Goal: Navigation & Orientation: Understand site structure

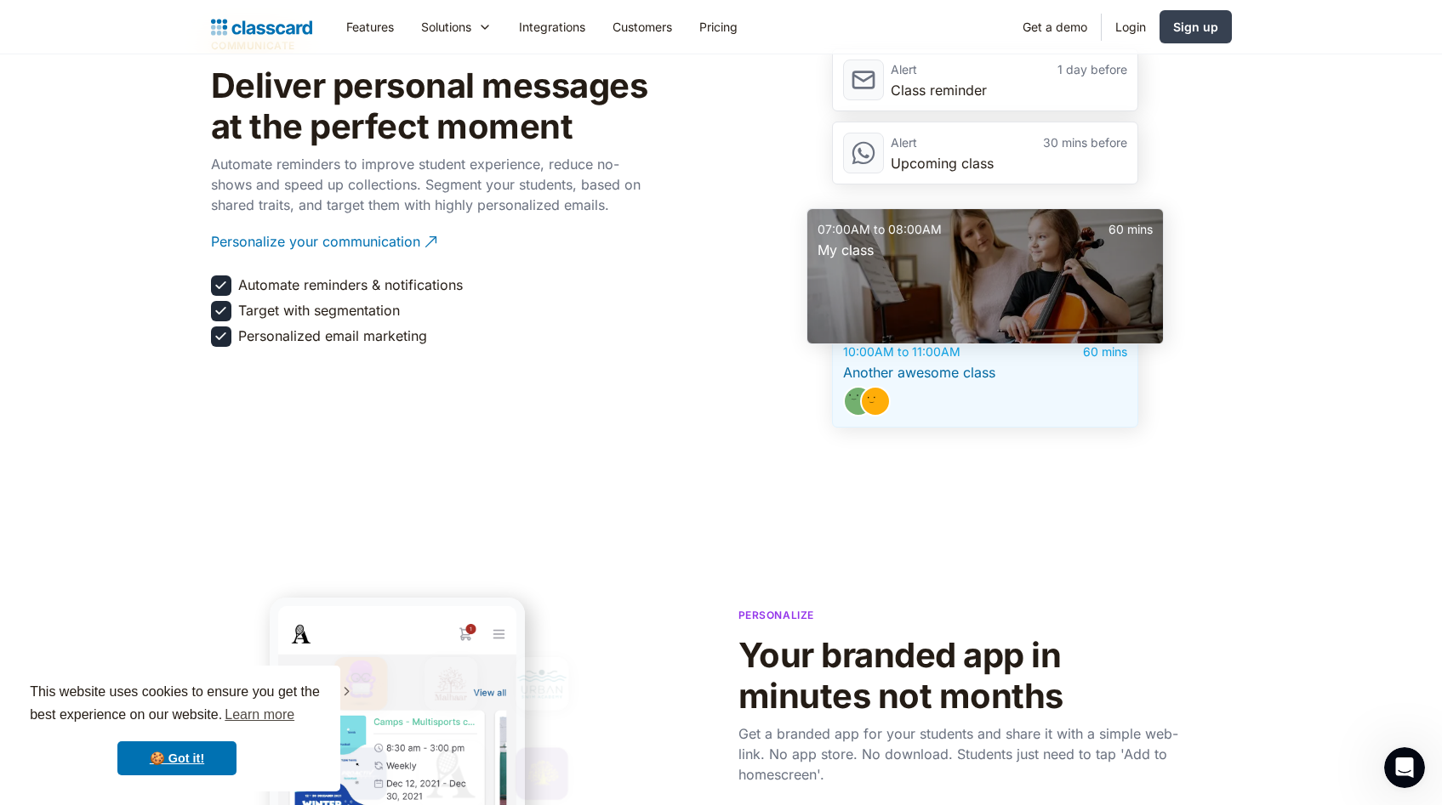
scroll to position [2540, 0]
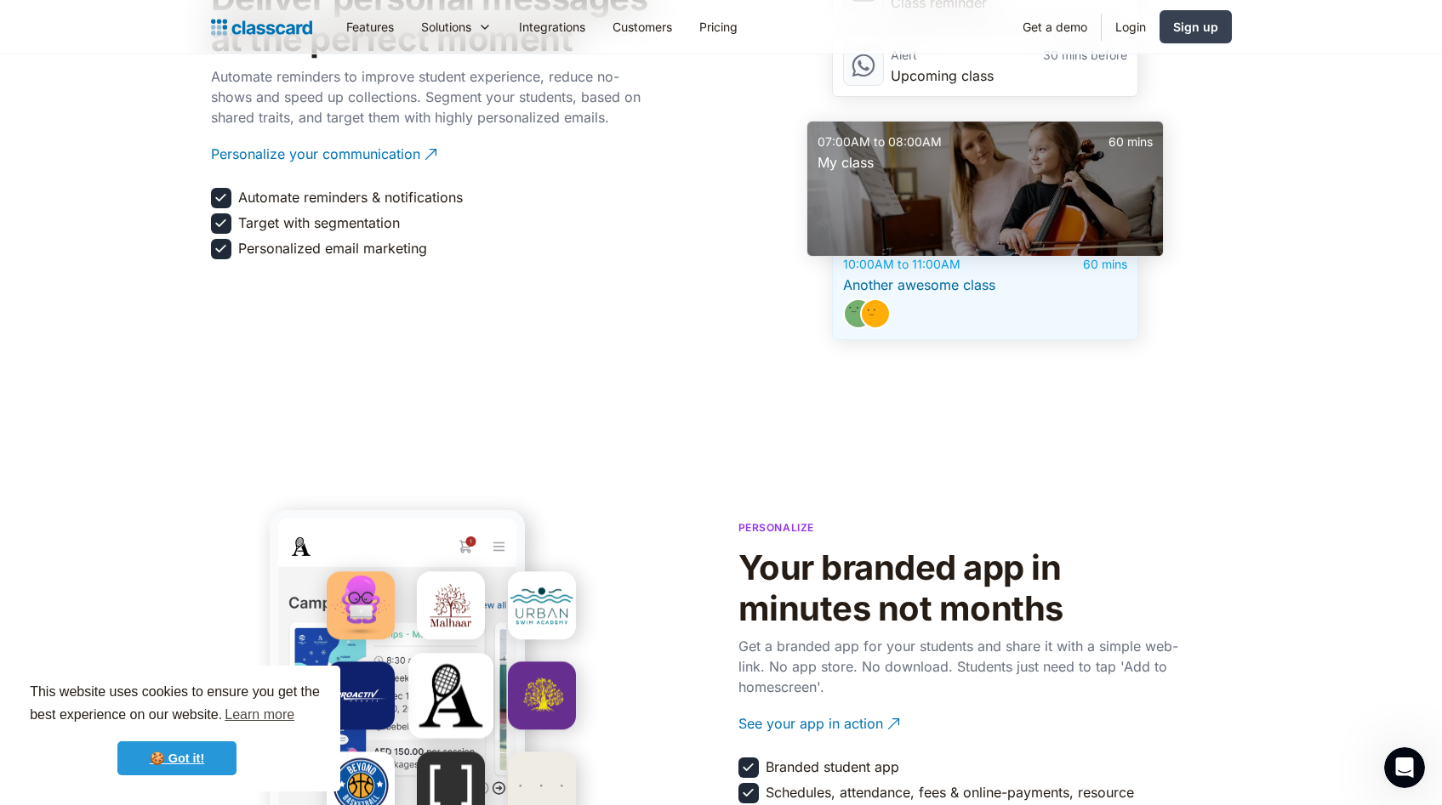
click at [172, 765] on link "🍪 Got it!" at bounding box center [176, 759] width 119 height 34
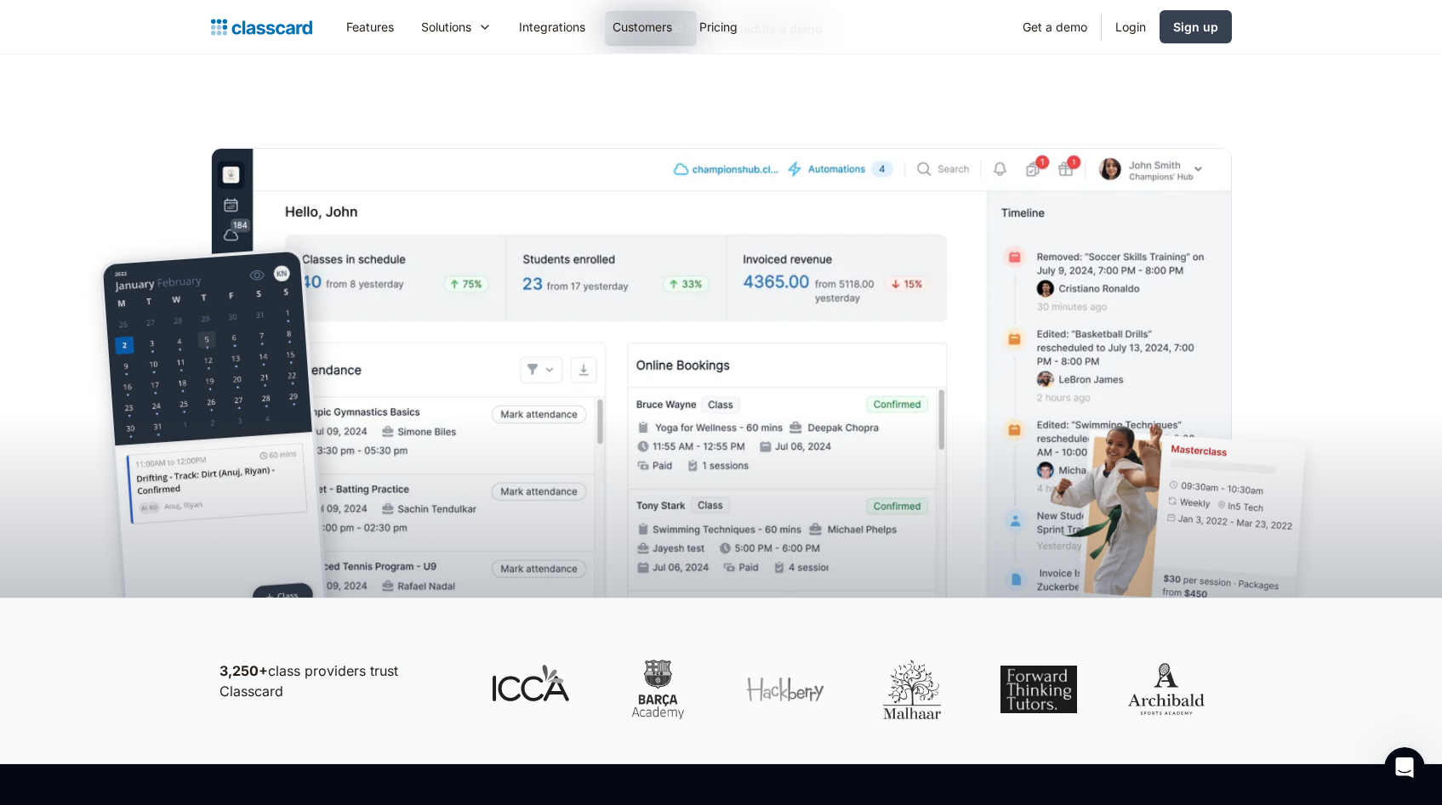
scroll to position [0, 0]
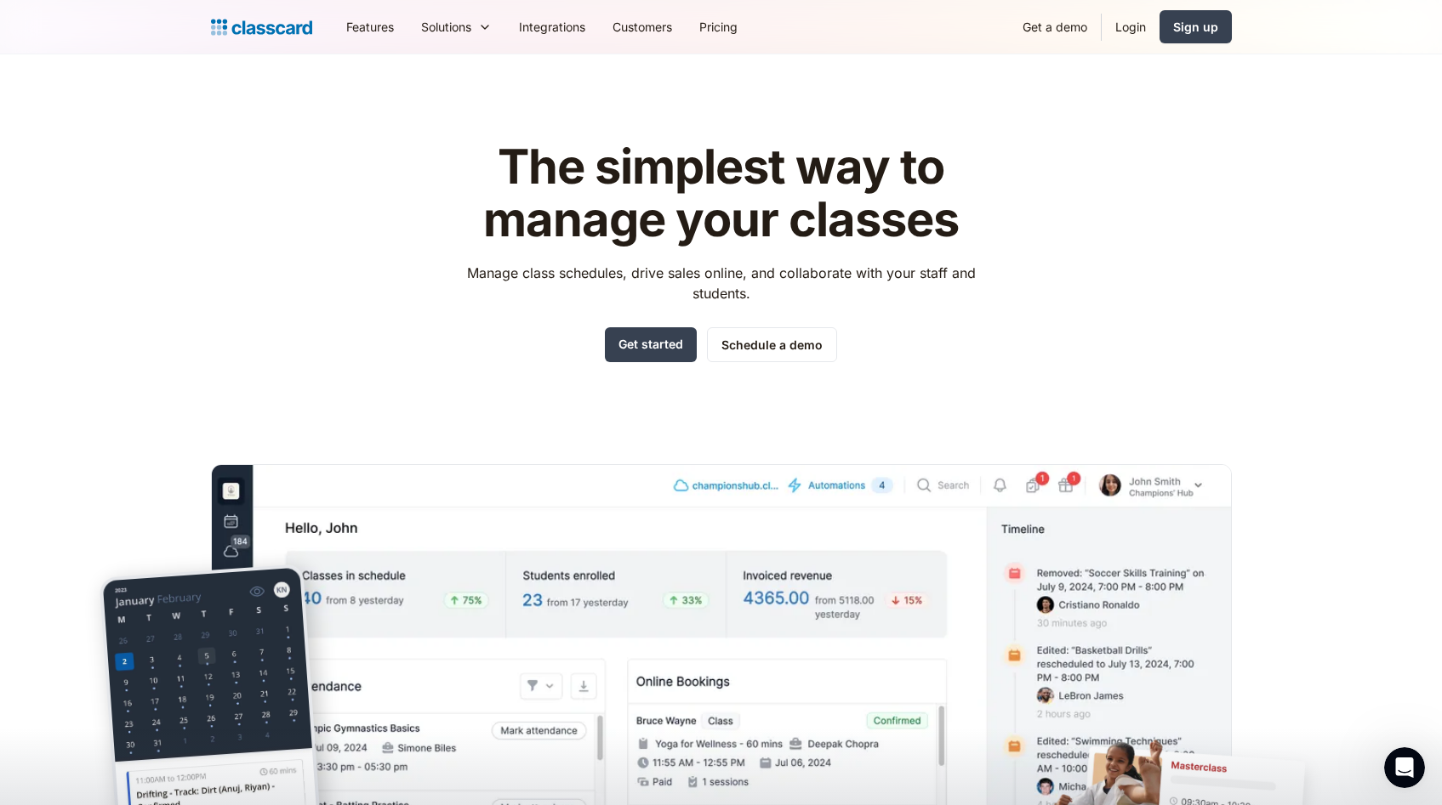
click at [268, 15] on img "home" at bounding box center [261, 27] width 101 height 24
click at [634, 26] on link "Customers" at bounding box center [642, 27] width 87 height 38
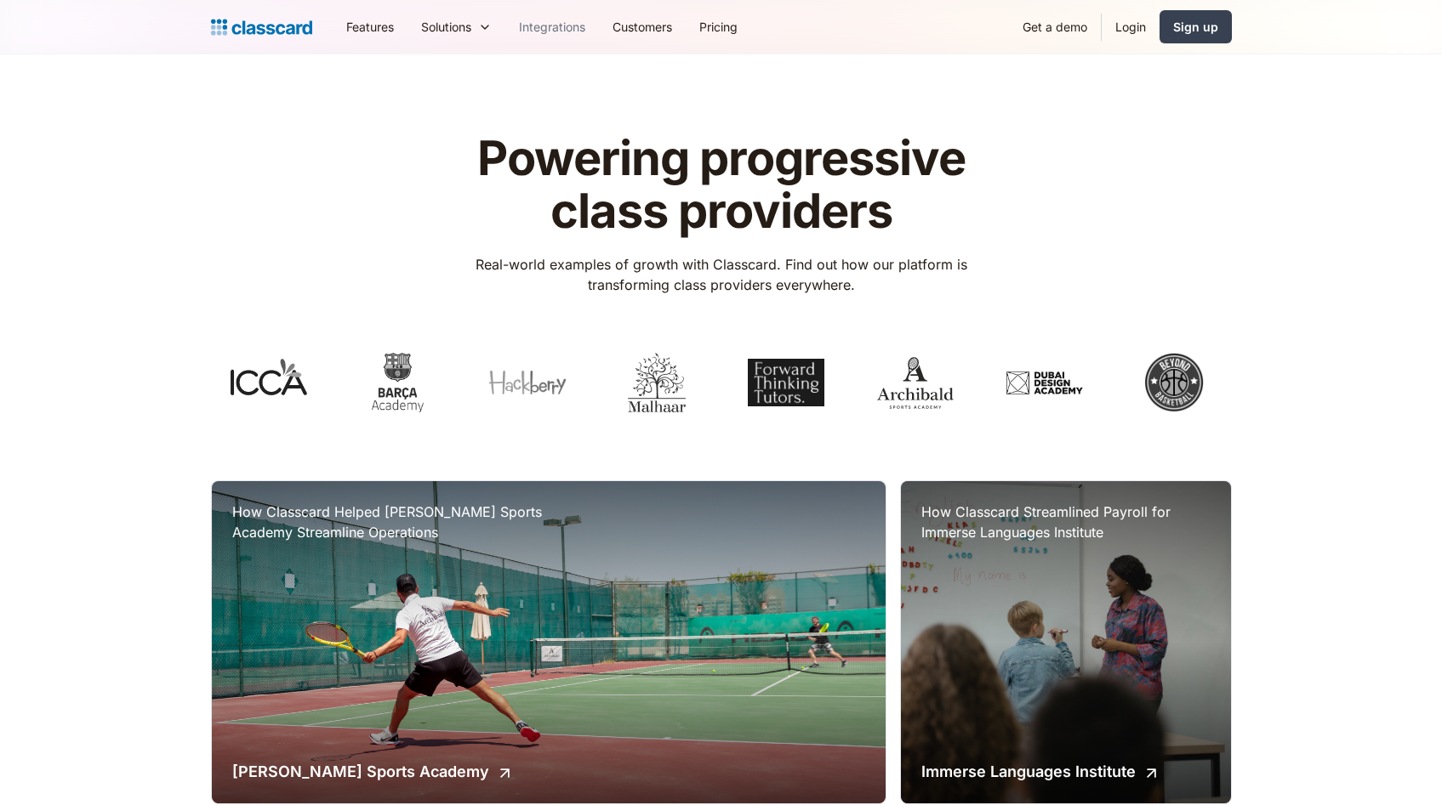
click at [570, 35] on link "Integrations" at bounding box center [552, 27] width 94 height 38
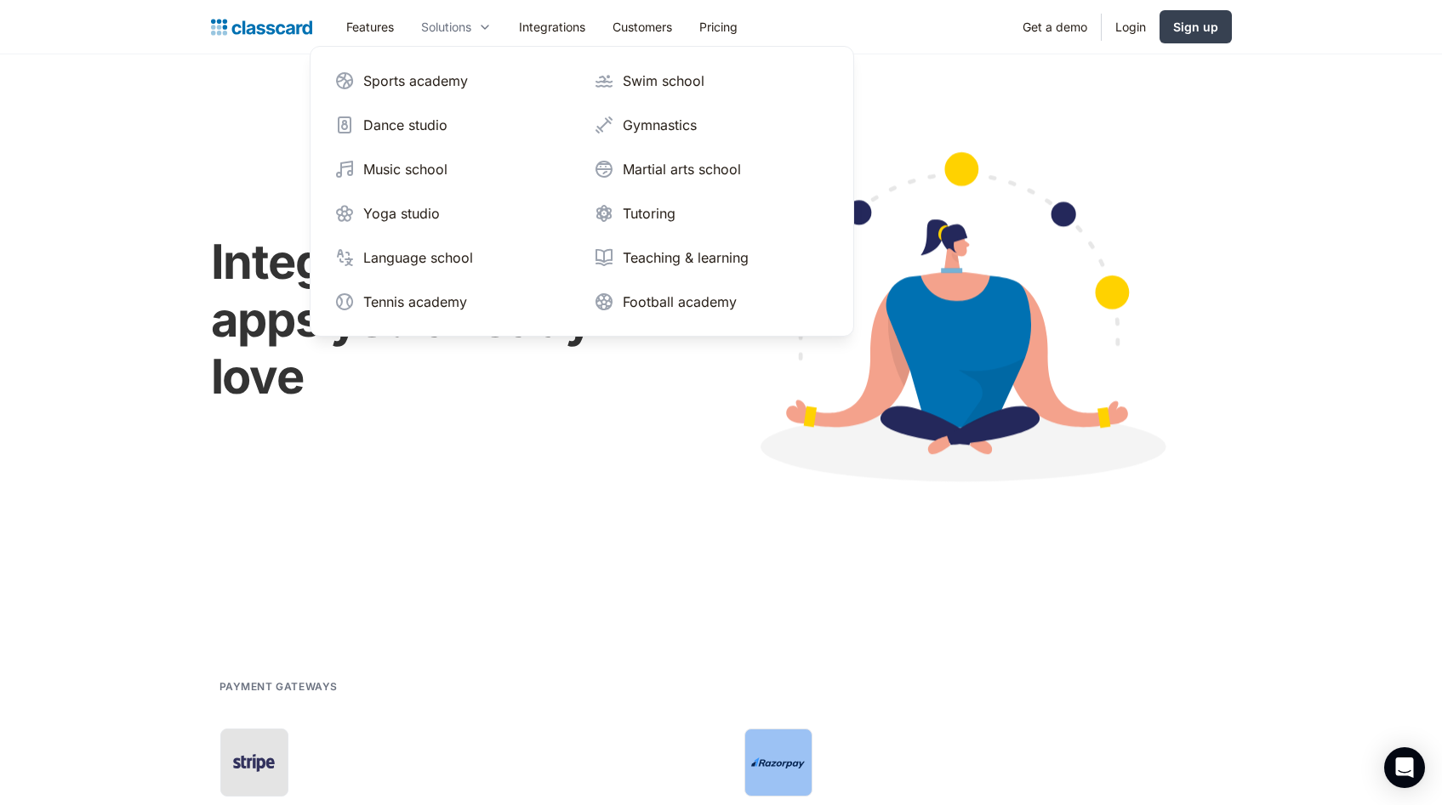
click at [464, 31] on div "Solutions" at bounding box center [446, 27] width 50 height 18
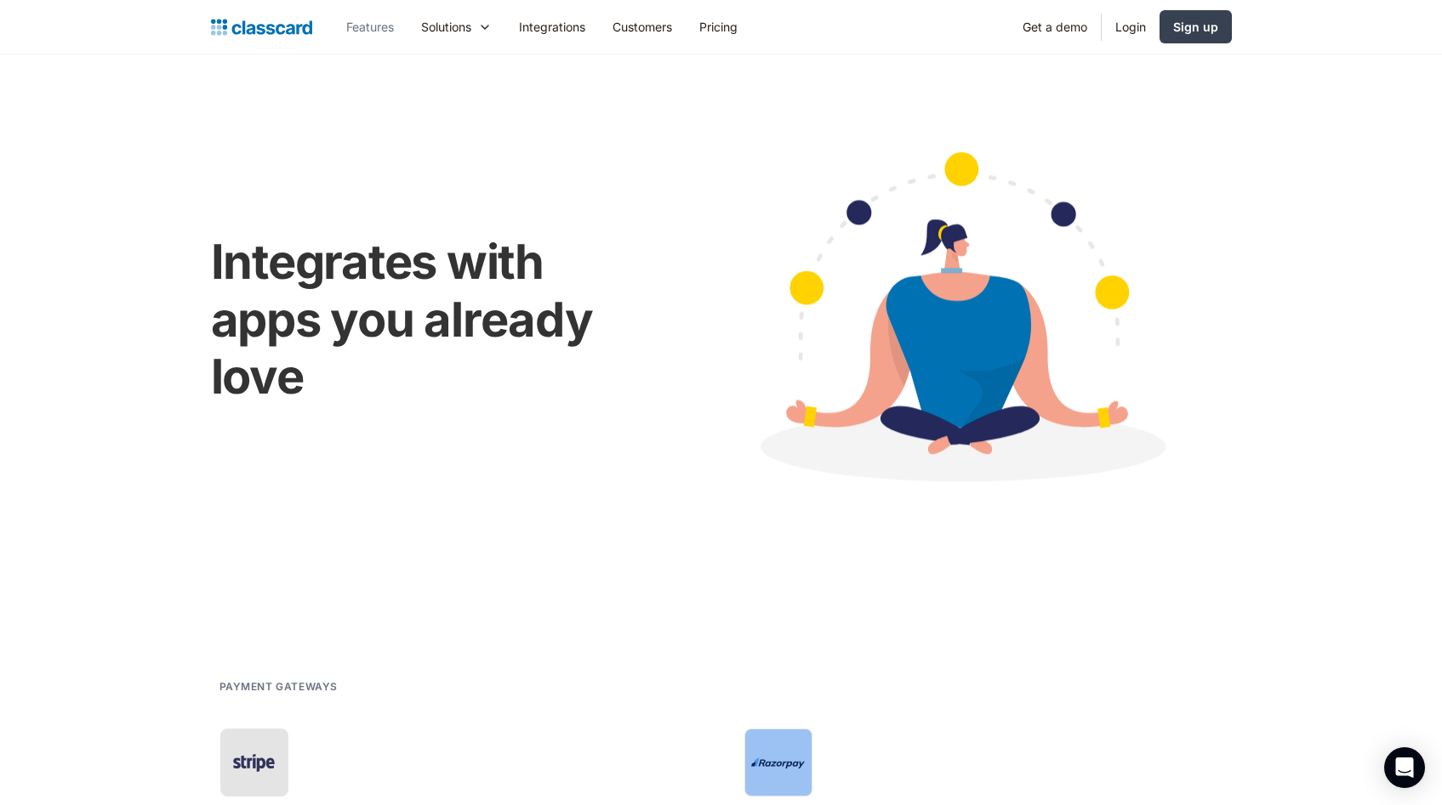
click at [378, 26] on link "Features" at bounding box center [370, 27] width 75 height 38
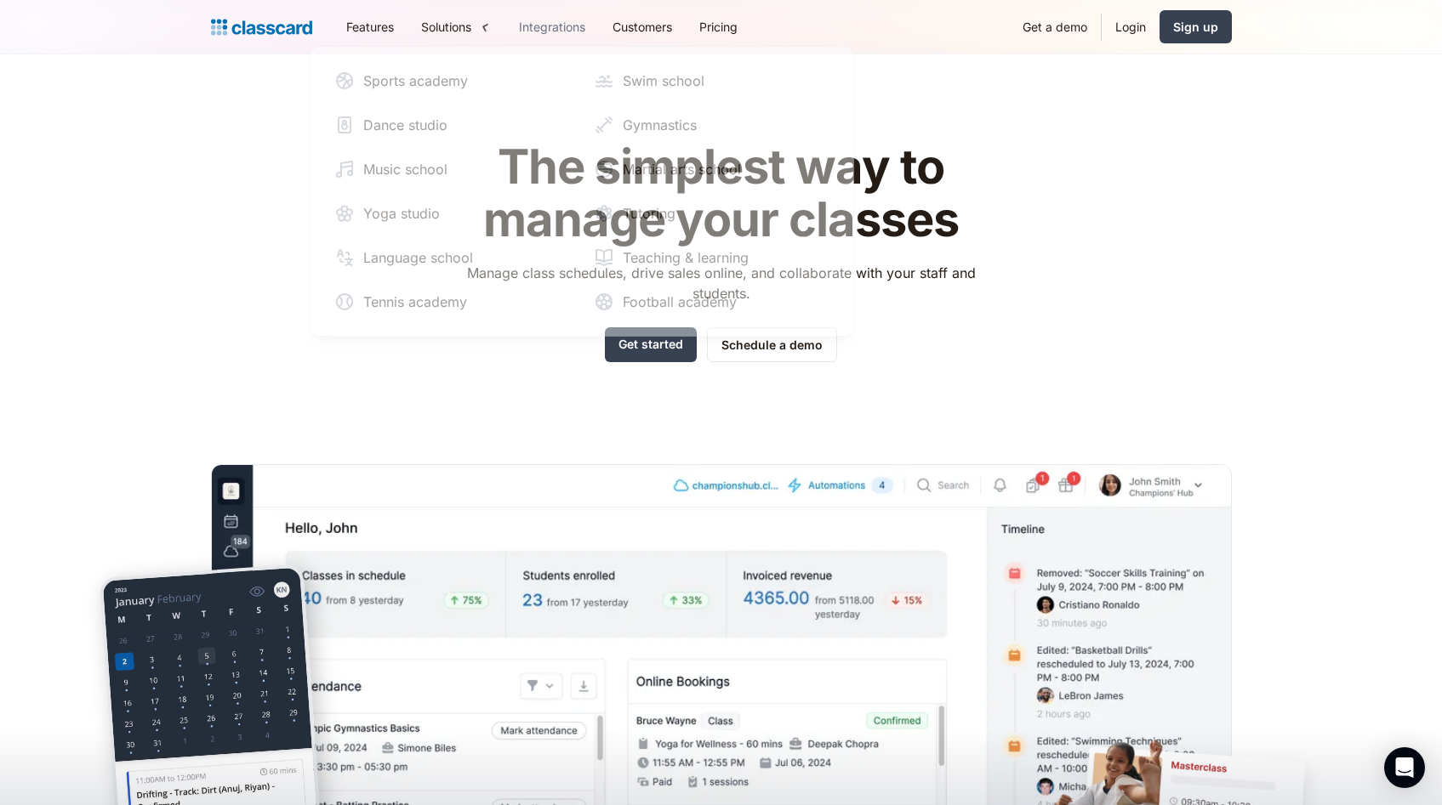
click at [549, 34] on link "Integrations" at bounding box center [552, 27] width 94 height 38
